Goal: Find specific page/section: Find specific page/section

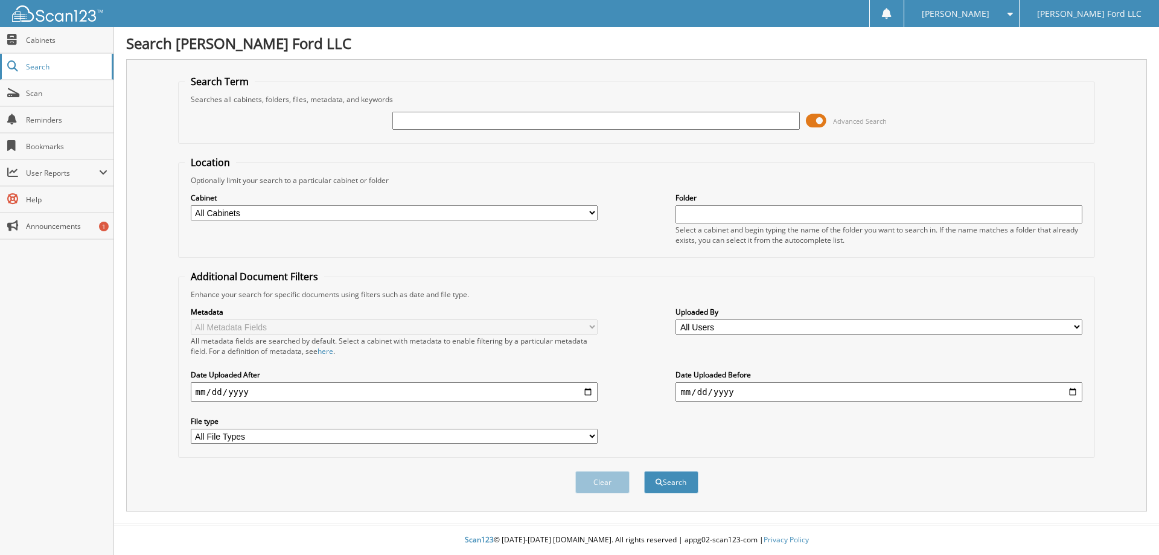
click at [47, 71] on span "Search" at bounding box center [66, 67] width 80 height 10
click at [75, 69] on span "Search" at bounding box center [66, 67] width 80 height 10
click at [36, 95] on span "Scan" at bounding box center [66, 93] width 81 height 10
